Goal: Task Accomplishment & Management: Use online tool/utility

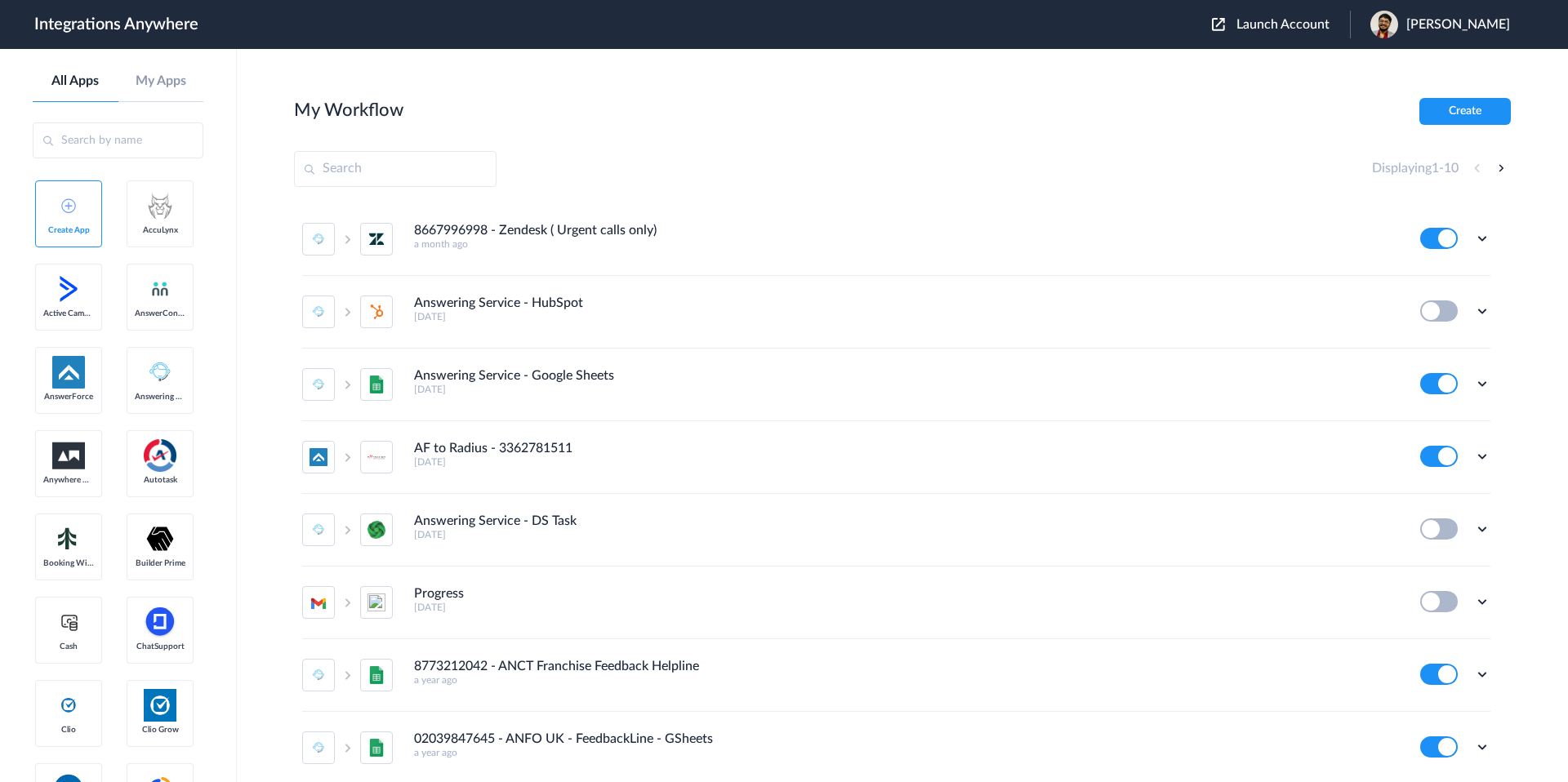
click at [1291, 31] on span "Launch Account" at bounding box center [1283, 24] width 93 height 13
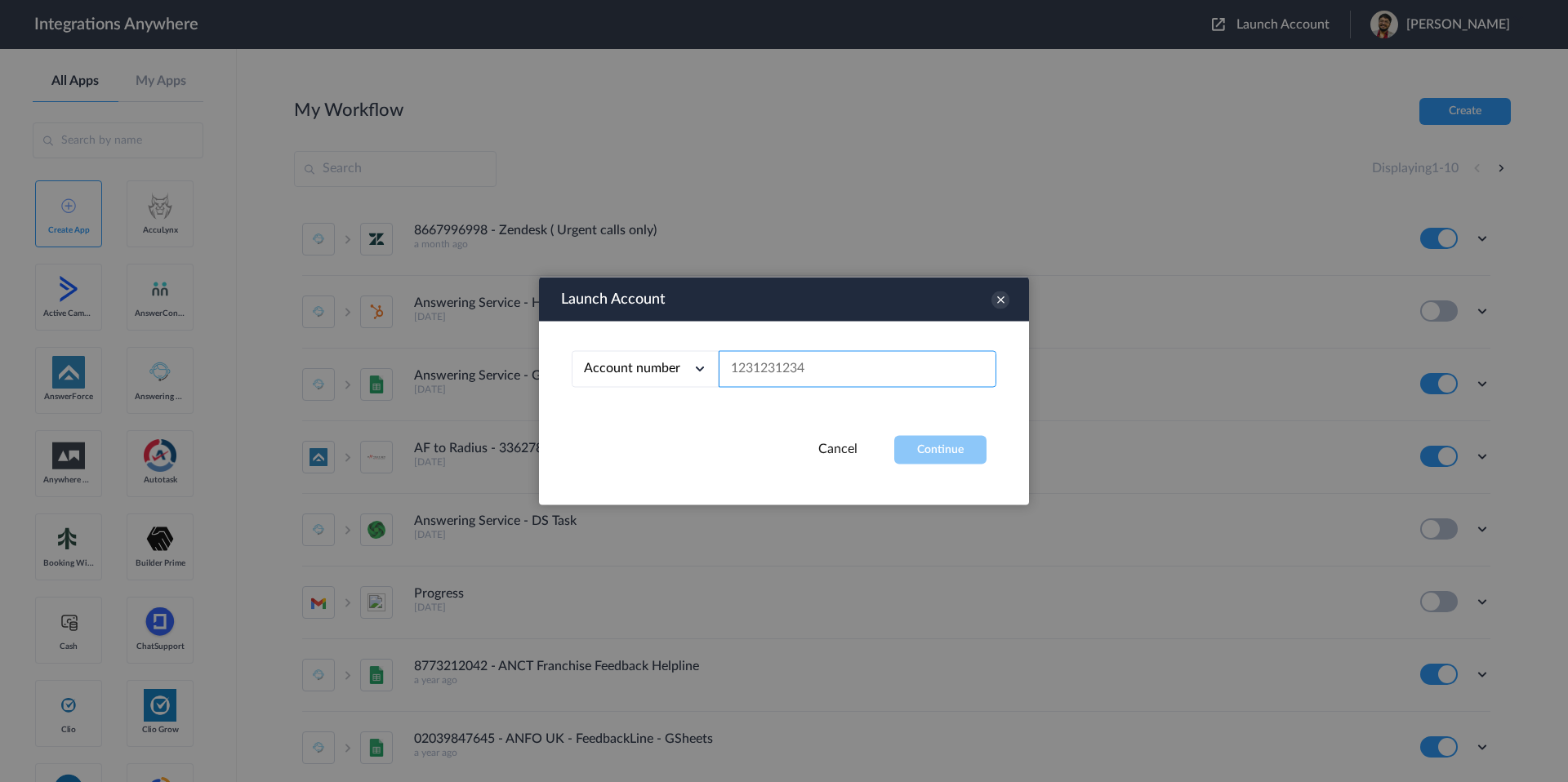
click at [838, 362] on input "text" at bounding box center [858, 369] width 278 height 37
paste input "1210005268"
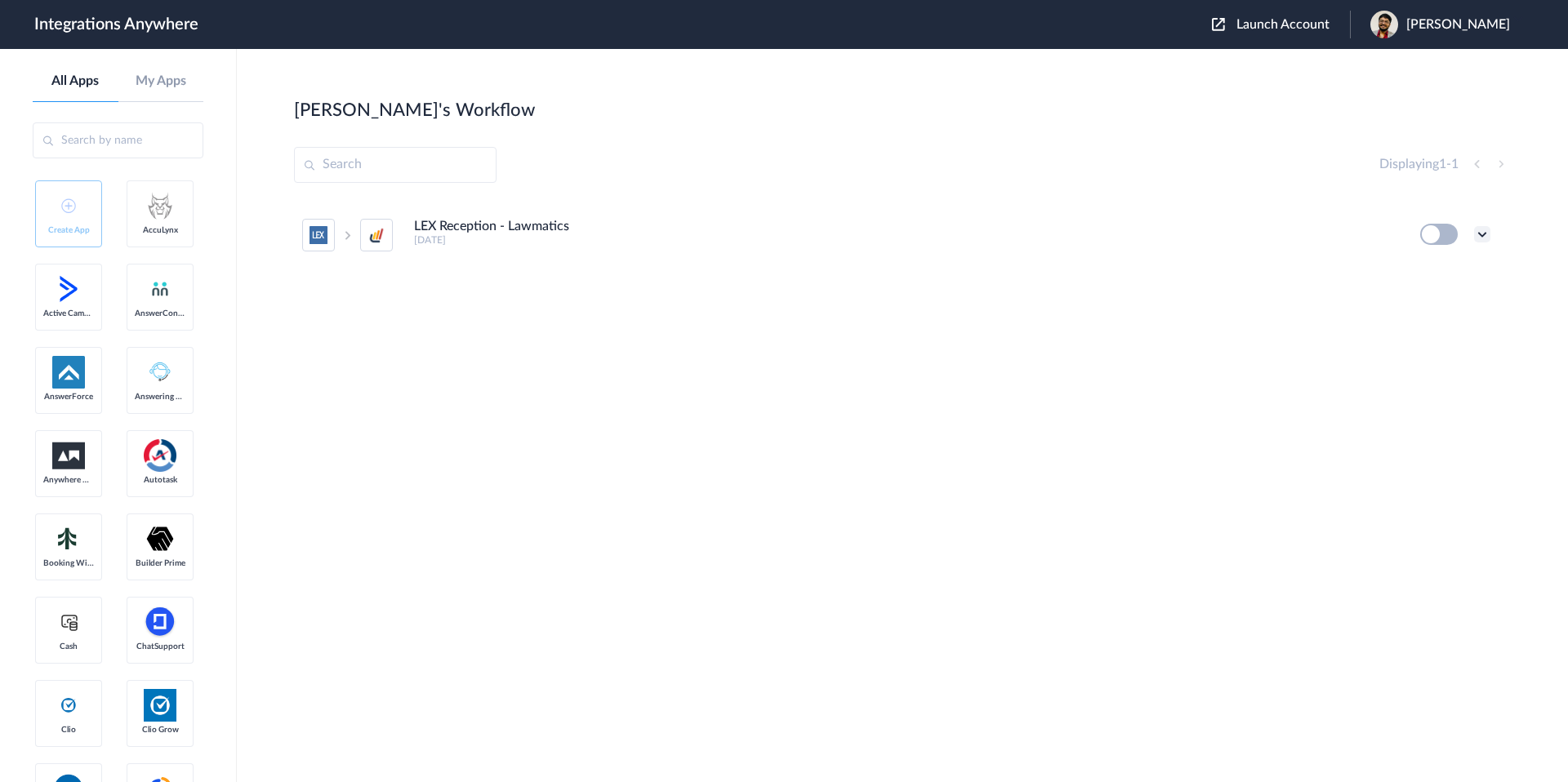
click at [1481, 235] on icon at bounding box center [1483, 234] width 16 height 16
click at [1444, 303] on link "Task history" at bounding box center [1436, 302] width 78 height 12
click at [1440, 234] on button at bounding box center [1438, 234] width 37 height 21
click at [1452, 233] on button at bounding box center [1438, 234] width 37 height 21
click at [1490, 231] on icon at bounding box center [1483, 234] width 16 height 16
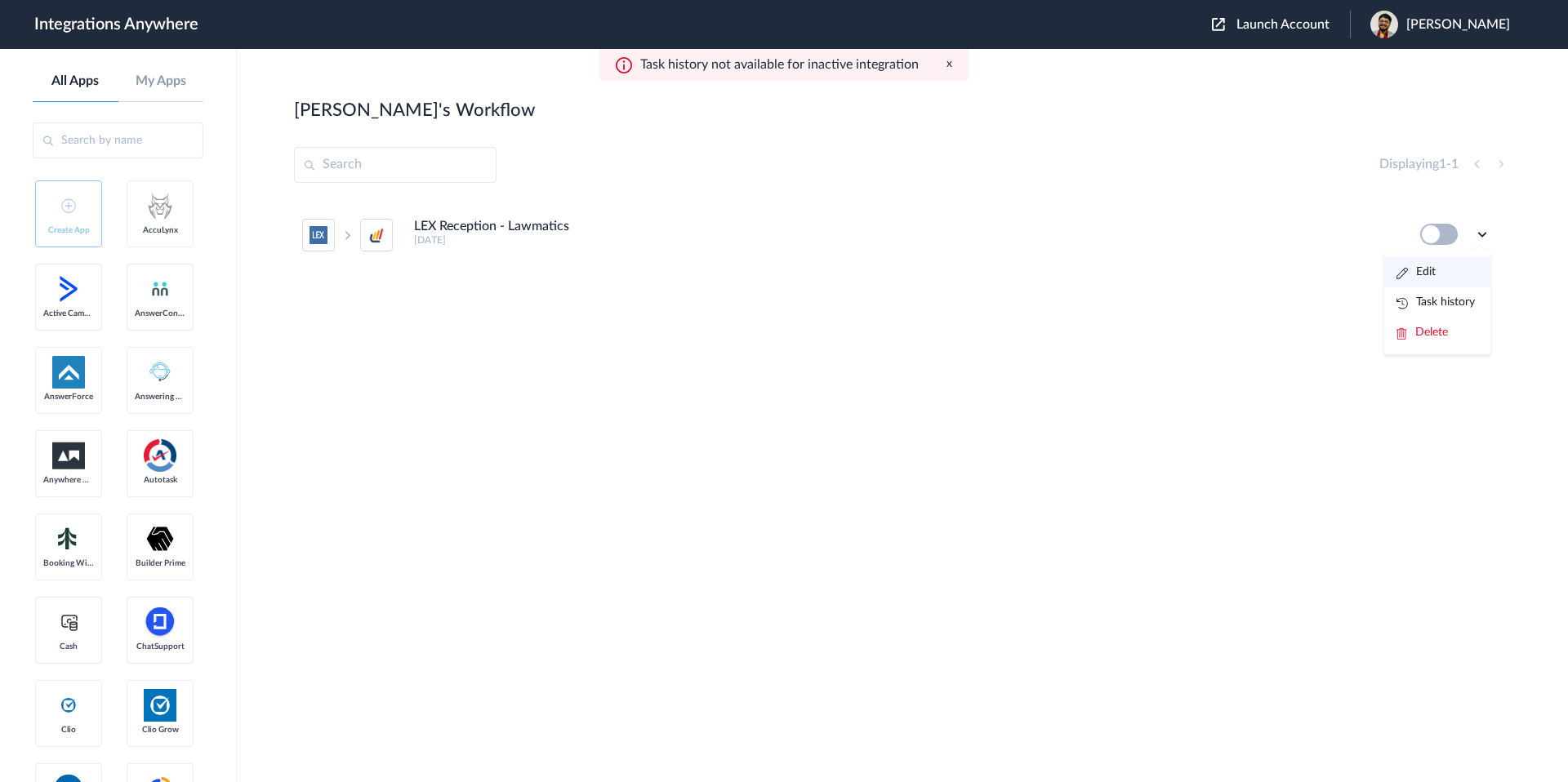
click at [1454, 269] on li "Edit" at bounding box center [1437, 272] width 106 height 30
click at [1280, 34] on div "Launch Account Pradeep Karan My Account Logout" at bounding box center [1369, 24] width 315 height 28
click at [1284, 25] on span "Launch Account" at bounding box center [1283, 24] width 93 height 13
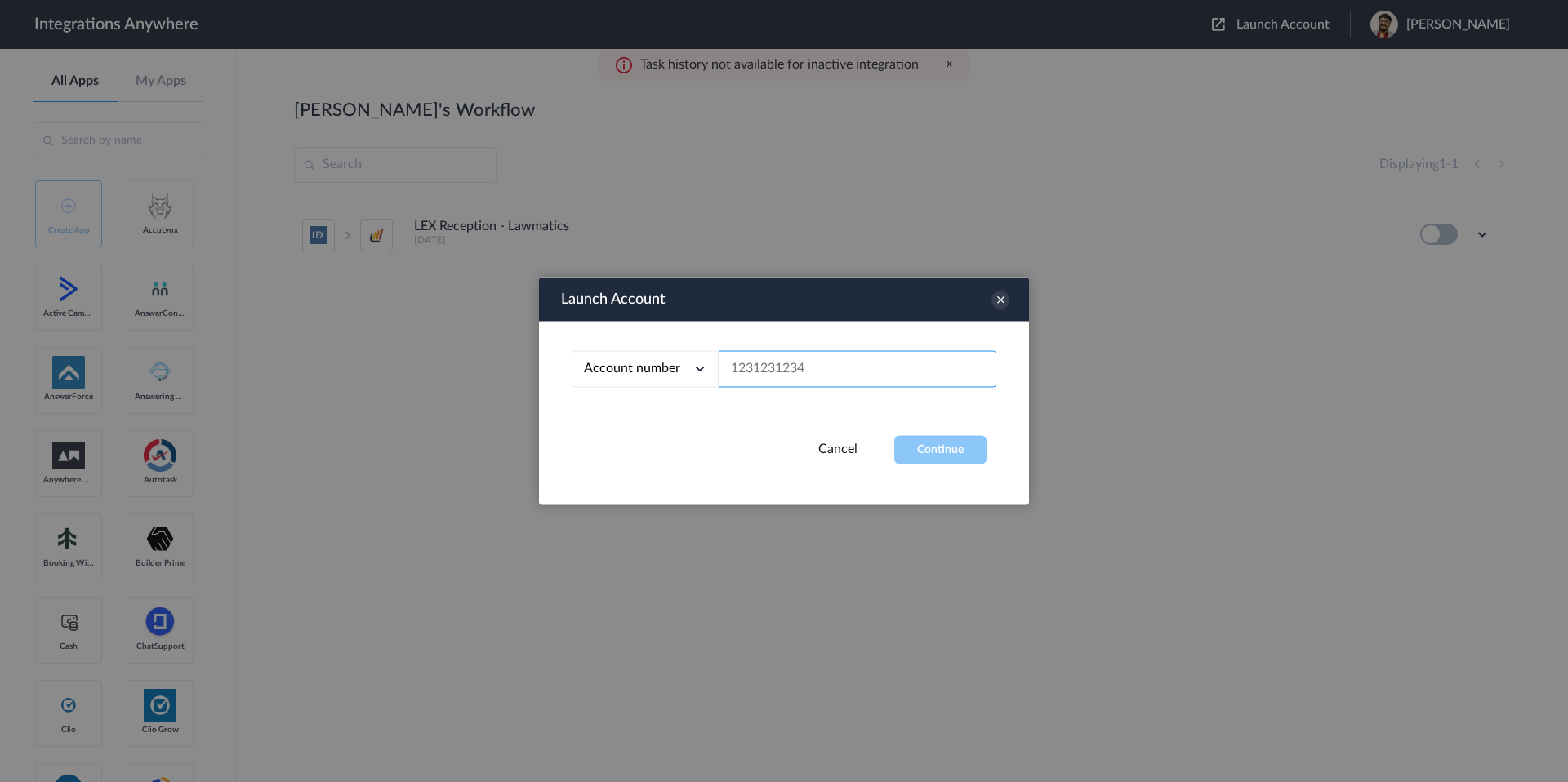
click at [920, 351] on input "text" at bounding box center [858, 369] width 278 height 37
paste input "https://my.distributedsource.com/crm#task/1fca24b0-004a-4e76-8477-7715c093f585"
type input "https://my.distributedsource.com/crm#task/1fca24b0-004a-4e76-8477-7715c093f585"
click at [920, 351] on input "https://my.distributedsource.com/crm#task/1fca24b0-004a-4e76-8477-7715c093f585" at bounding box center [858, 369] width 278 height 37
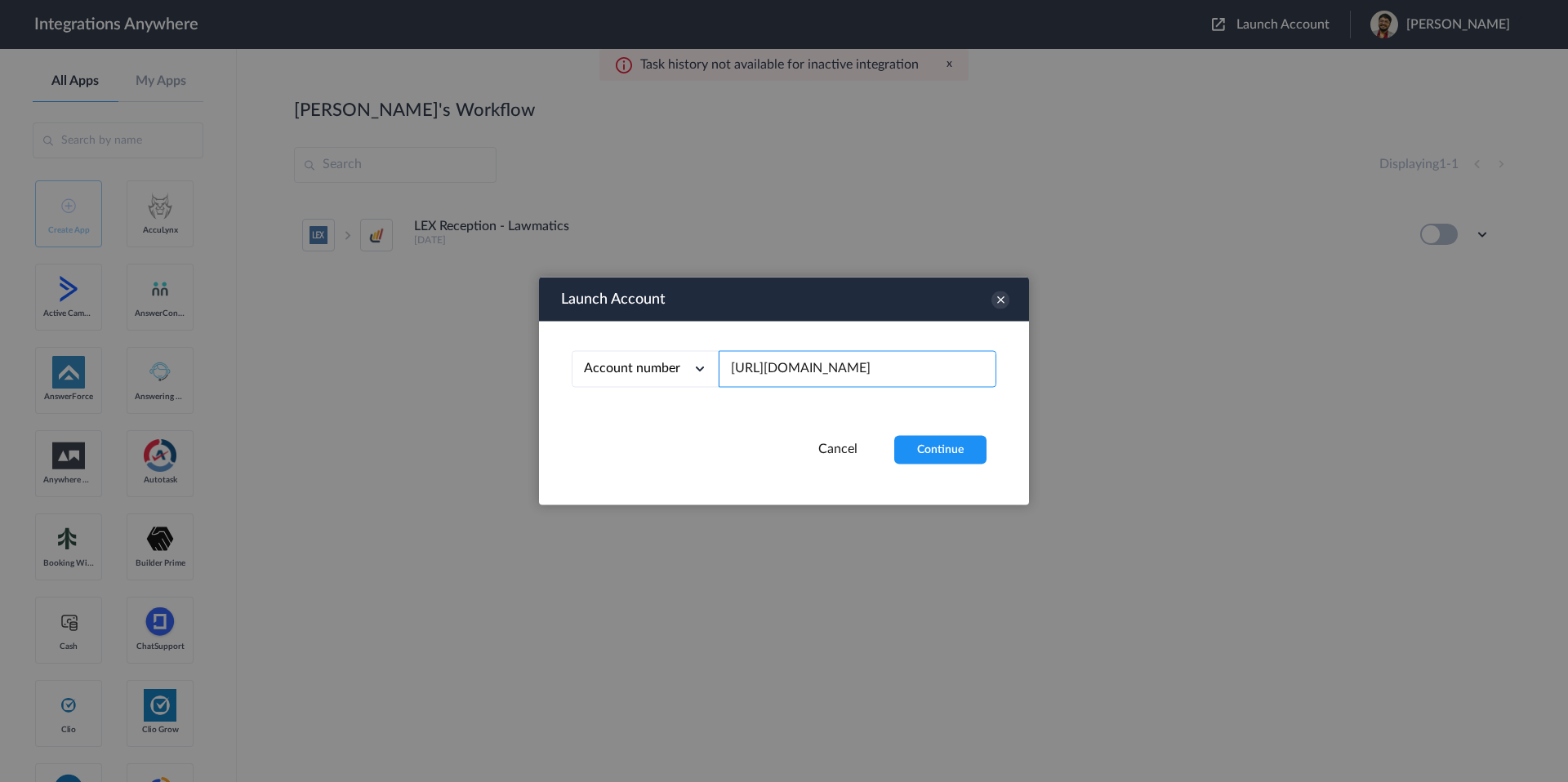
click at [920, 351] on input "https://my.distributedsource.com/crm#task/1fca24b0-004a-4e76-8477-7715c093f585" at bounding box center [858, 369] width 278 height 37
paste input "1210005268"
type input "1210005268"
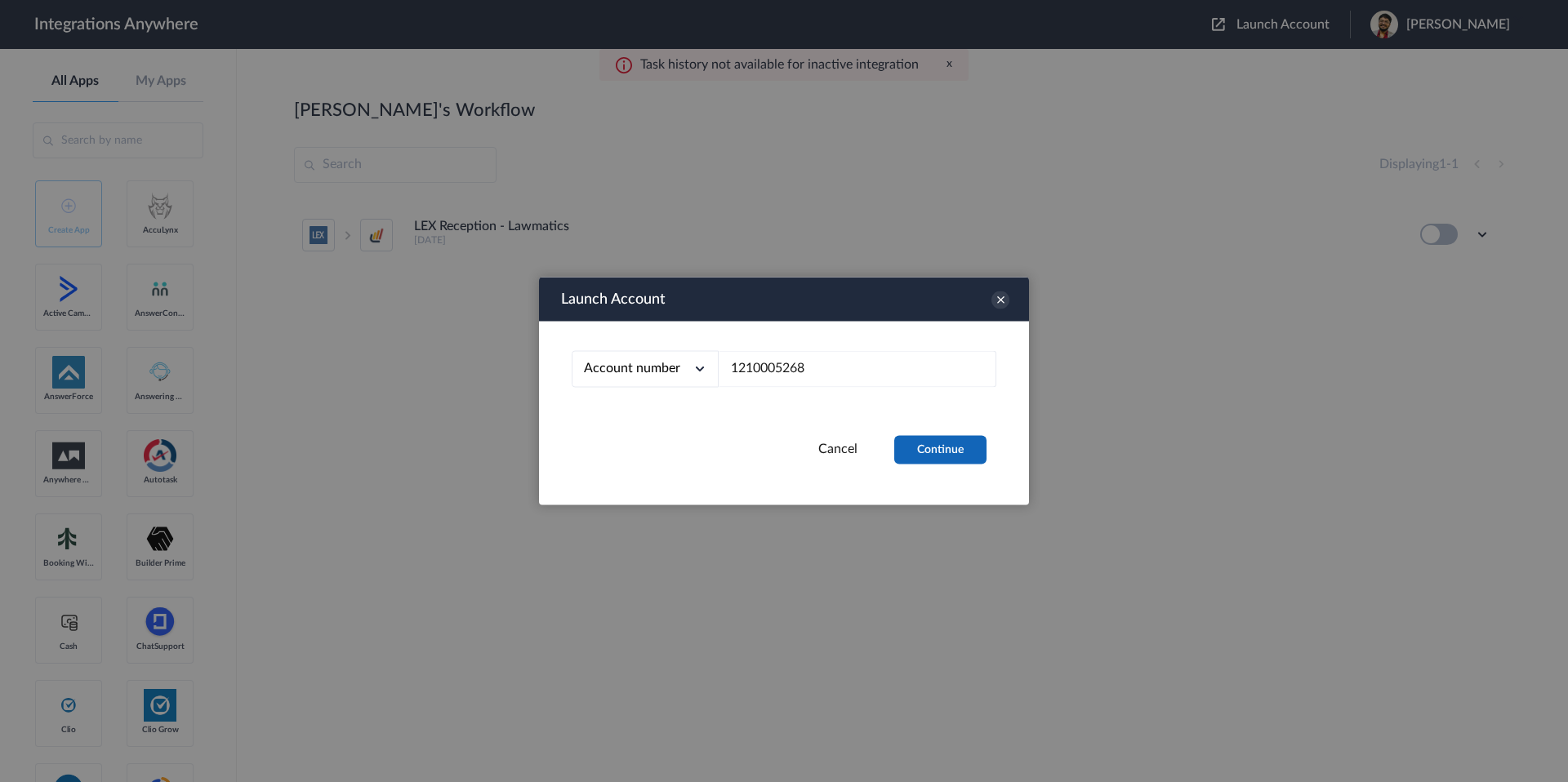
click at [963, 441] on button "Continue" at bounding box center [941, 451] width 93 height 29
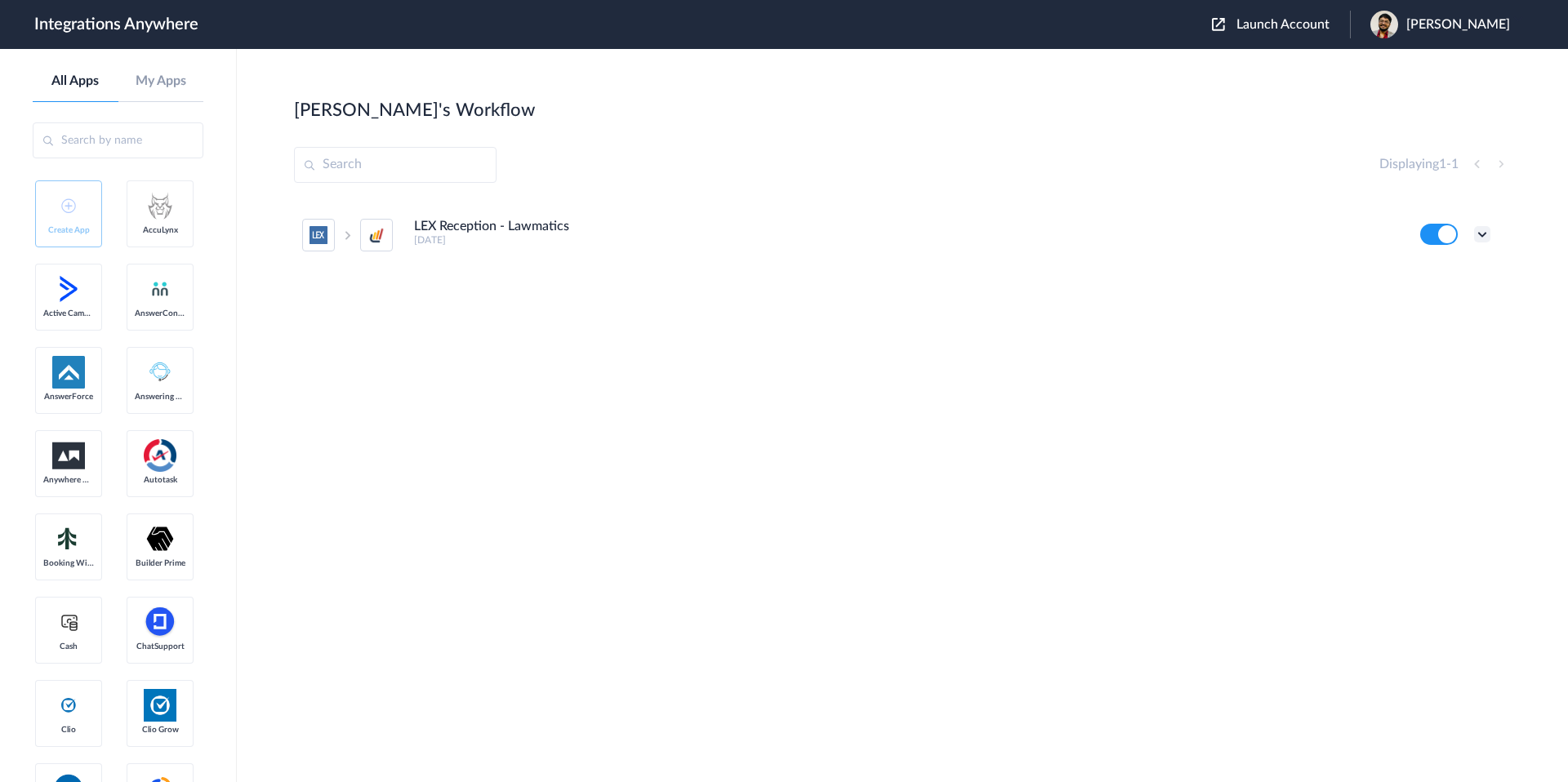
click at [1485, 240] on icon at bounding box center [1483, 234] width 16 height 16
click at [1455, 297] on link "Task history" at bounding box center [1436, 302] width 78 height 12
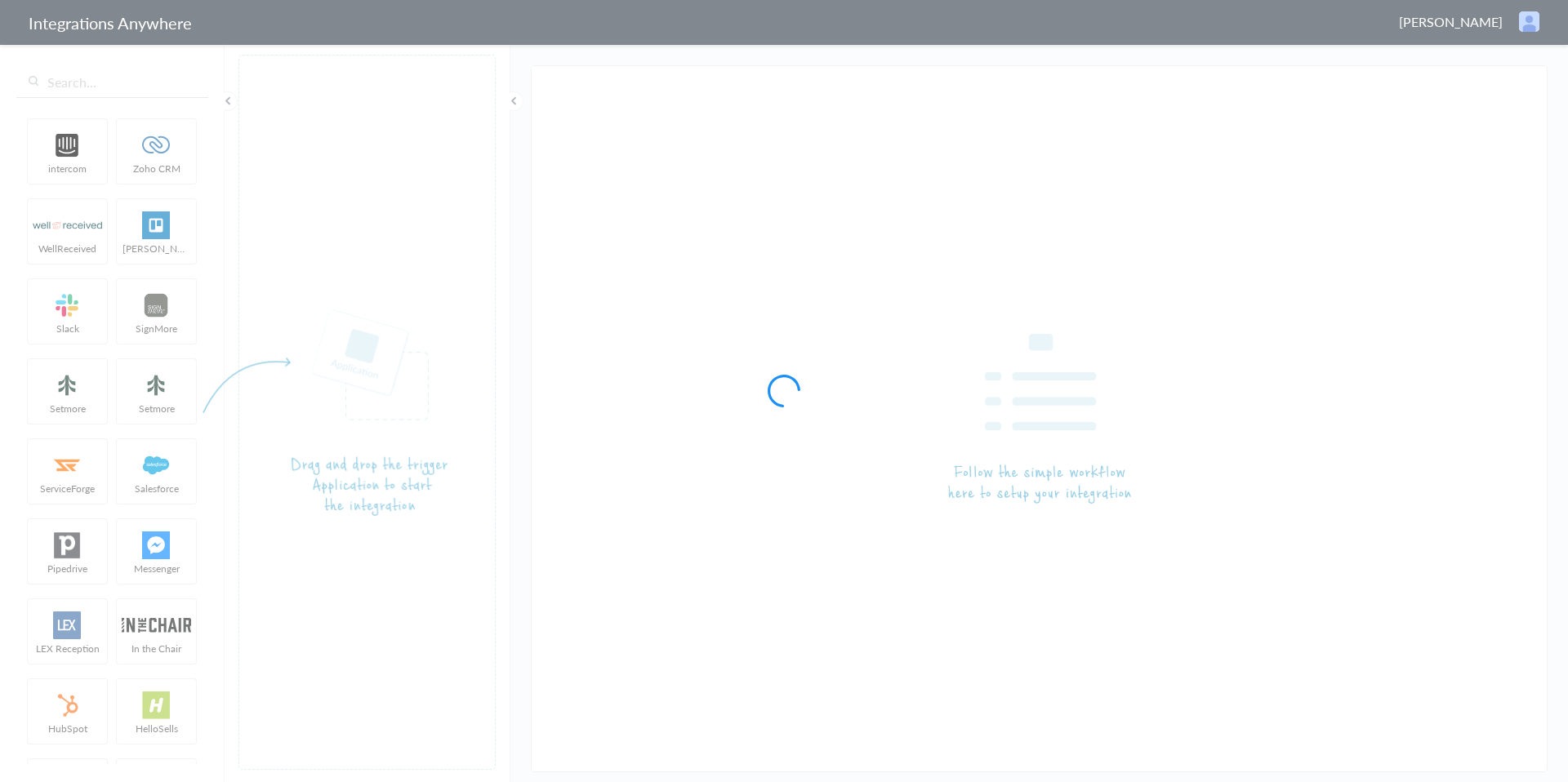
type input "LEX Reception - Lawmatics"
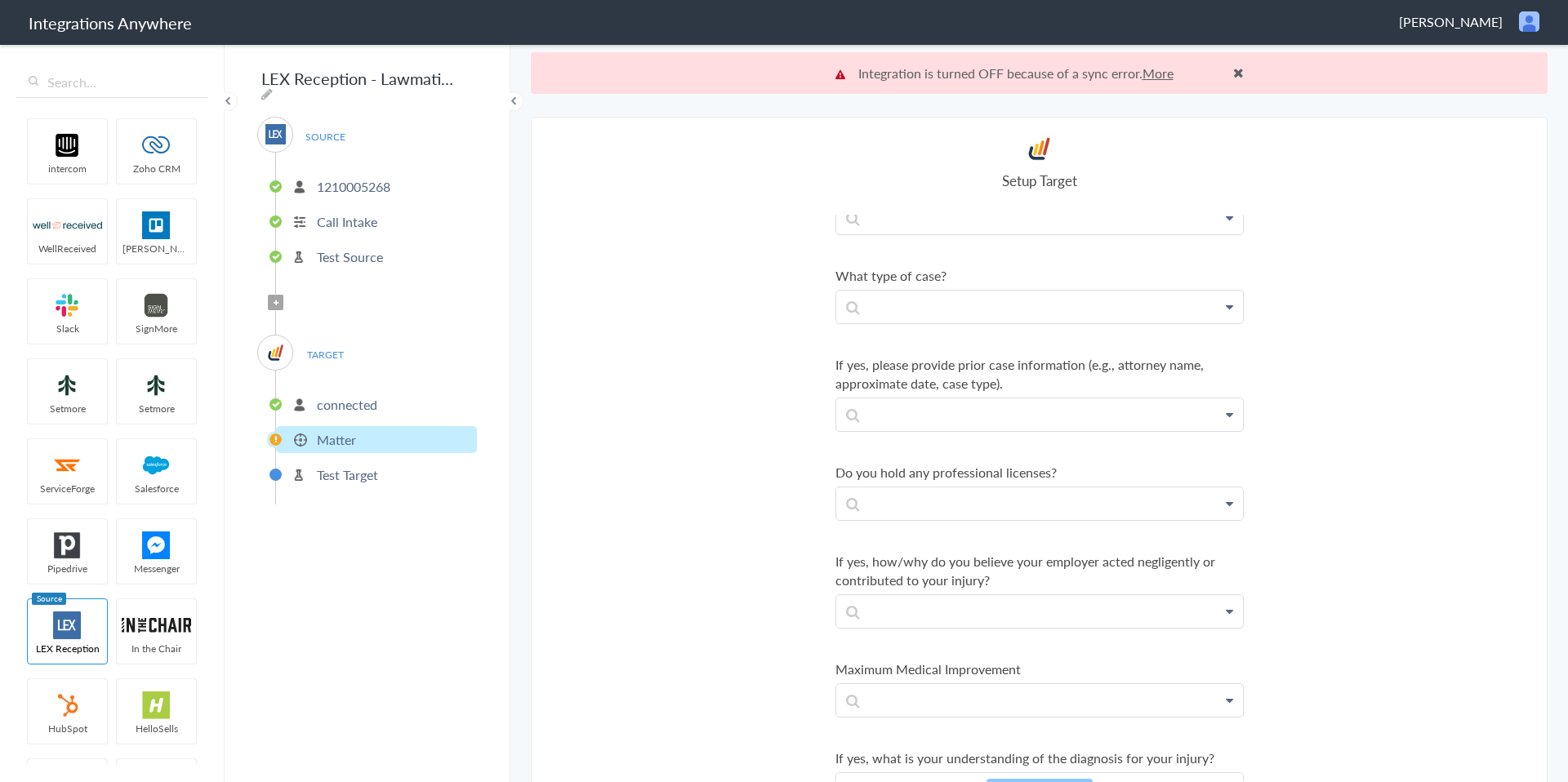
scroll to position [42, 0]
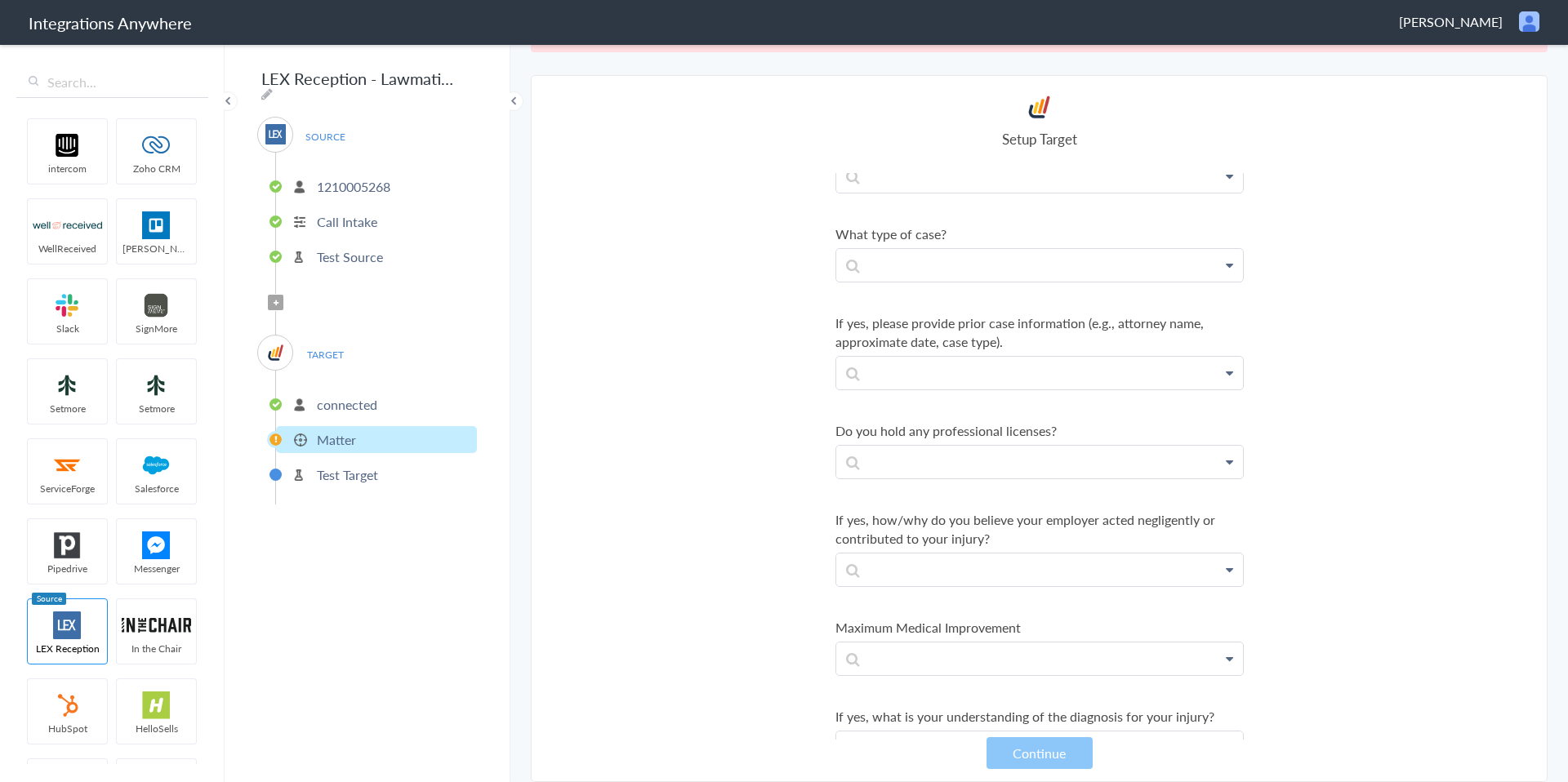
click at [1048, 708] on injury\? "If yes, what is your understanding of the diagnosis for your injury?" at bounding box center [1040, 717] width 408 height 19
click at [1048, 732] on p at bounding box center [1040, 748] width 407 height 32
click at [937, 780] on link "Last Name" at bounding box center [1040, 797] width 407 height 35
click at [951, 742] on icon "To enrich screen reader interactions, please activate Accessibility in Grammarl…" at bounding box center [955, 752] width 18 height 21
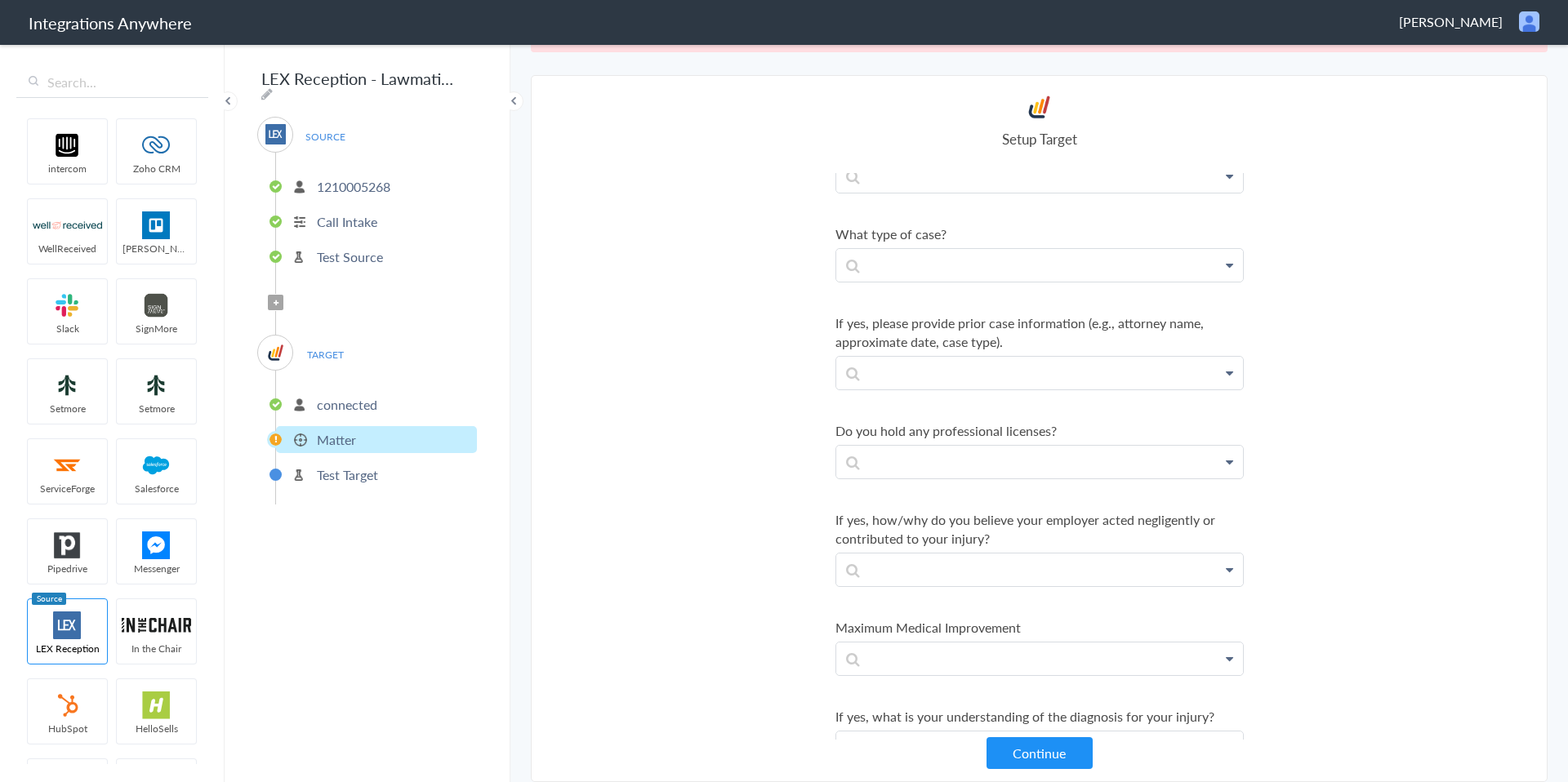
scroll to position [45257, 0]
click at [1050, 762] on button "Continue" at bounding box center [1039, 753] width 106 height 32
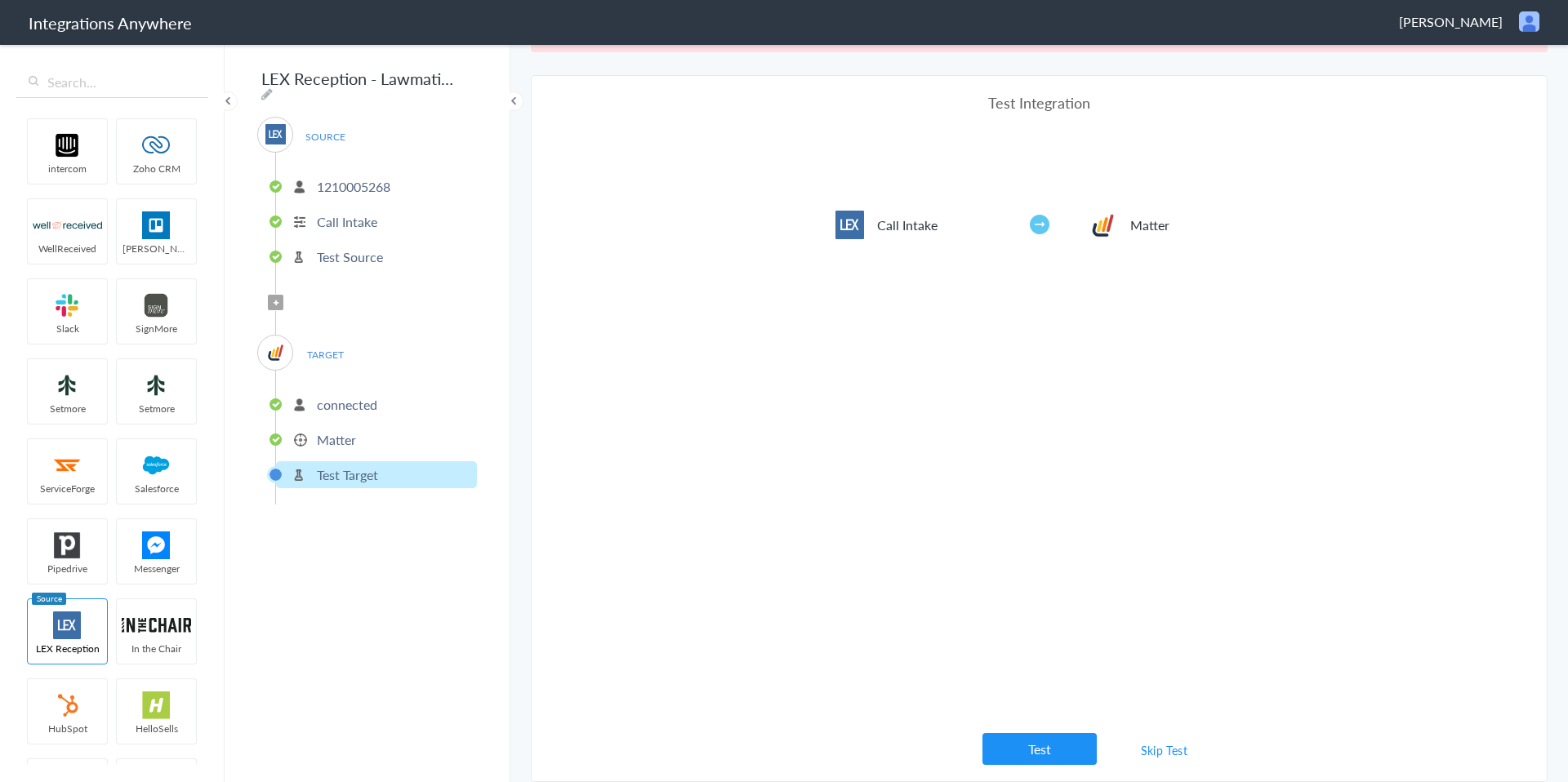
scroll to position [782, 0]
click at [1169, 757] on link "Skip Test" at bounding box center [1164, 750] width 86 height 29
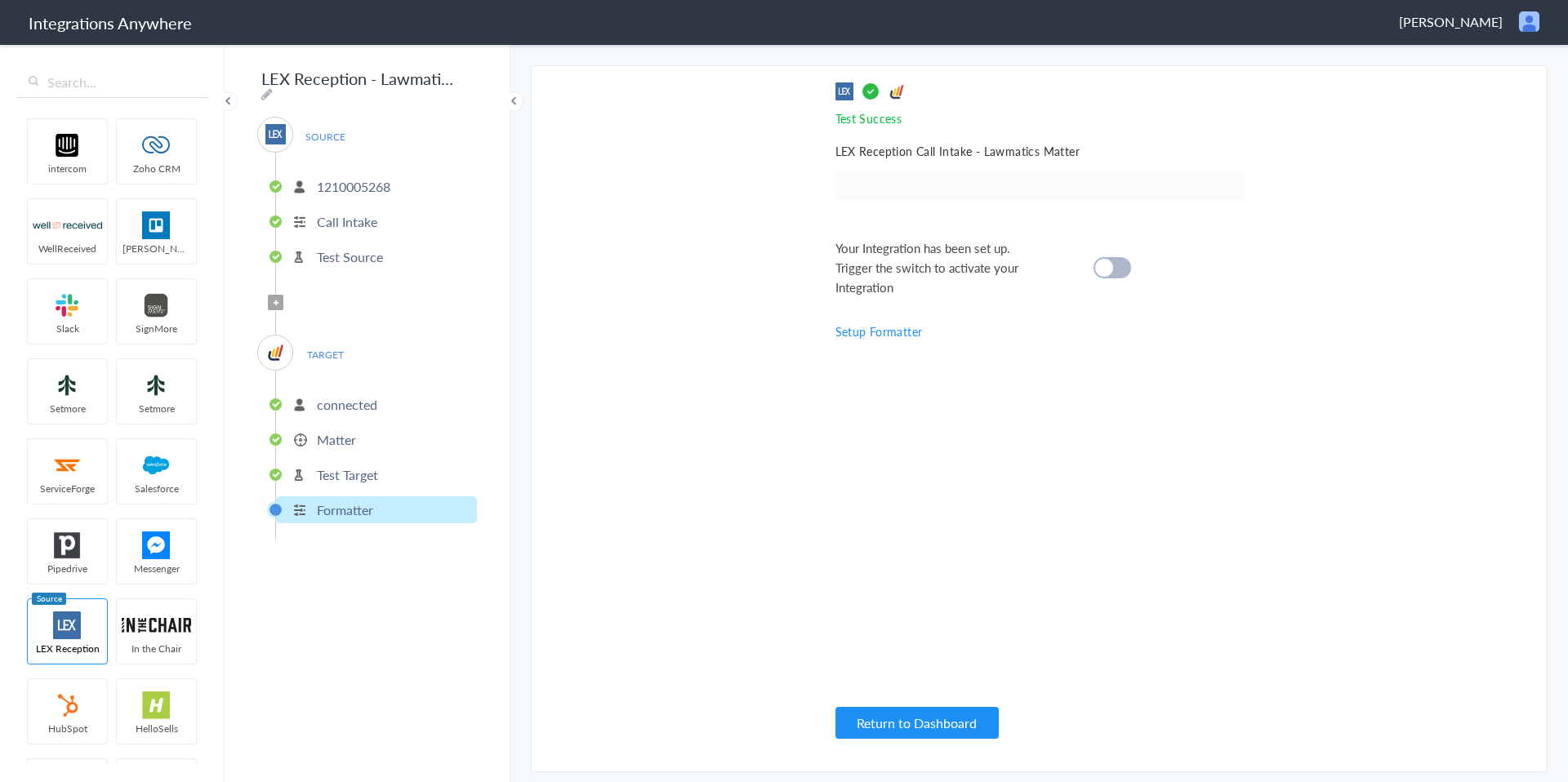
scroll to position [0, 0]
click at [1123, 275] on div at bounding box center [1112, 268] width 37 height 21
